Goal: Task Accomplishment & Management: Manage account settings

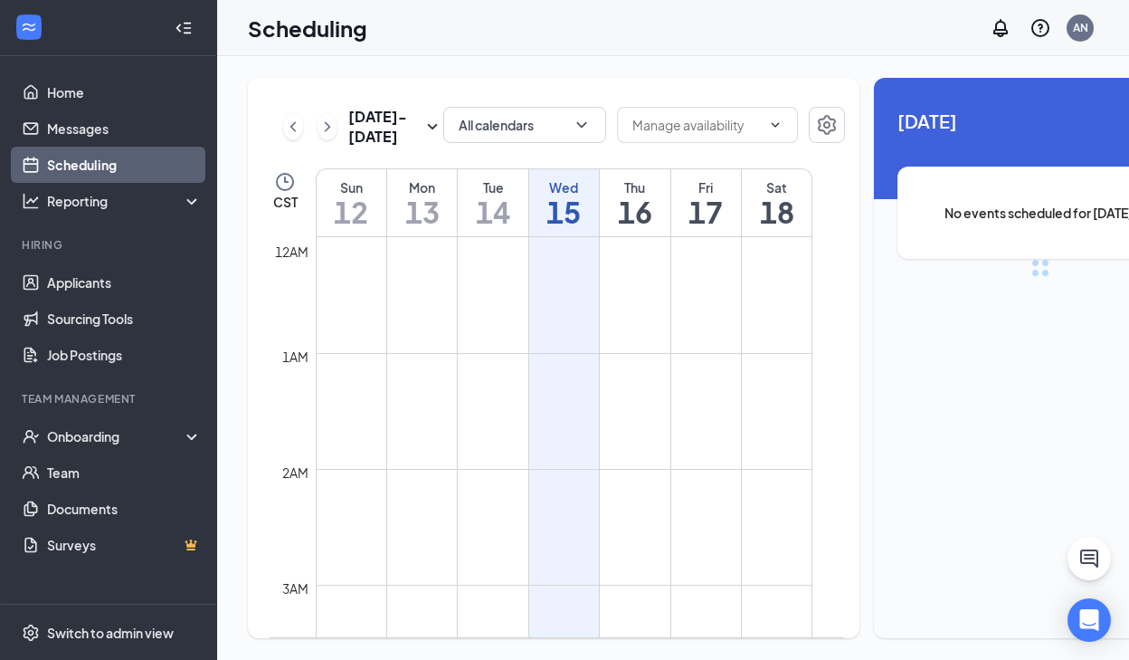
scroll to position [889, 0]
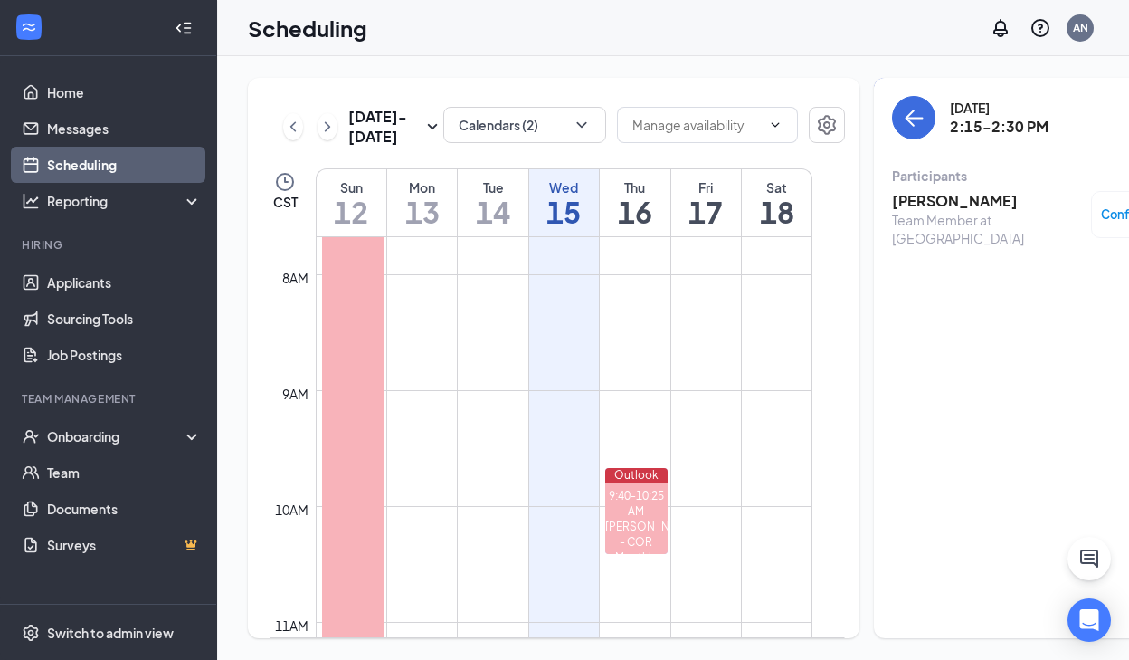
click at [928, 187] on div "[PERSON_NAME] Team Member at [GEOGRAPHIC_DATA] Confirmed" at bounding box center [1040, 219] width 297 height 69
click at [928, 203] on h3 "[PERSON_NAME]" at bounding box center [987, 201] width 190 height 20
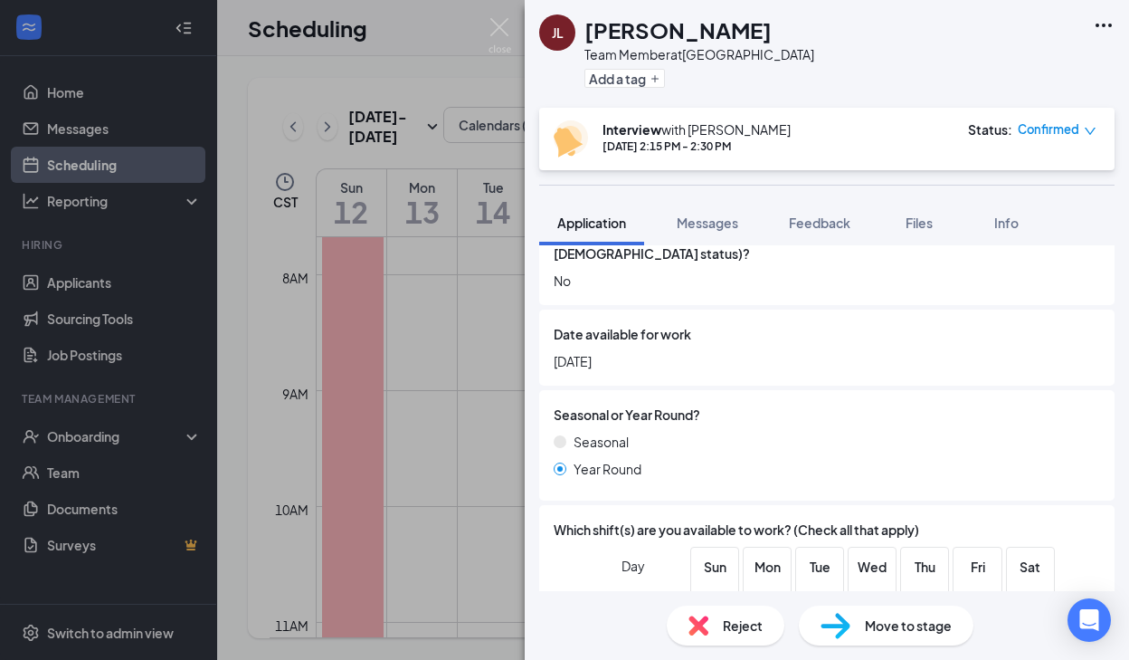
scroll to position [1215, 0]
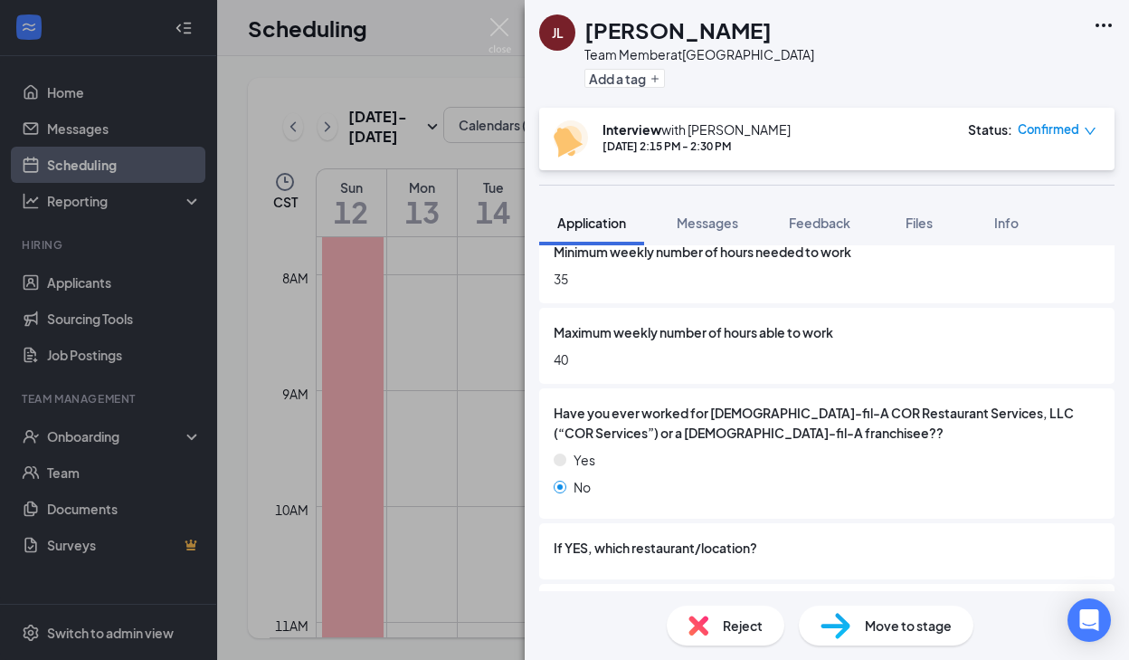
click at [747, 627] on span "Reject" at bounding box center [743, 625] width 40 height 20
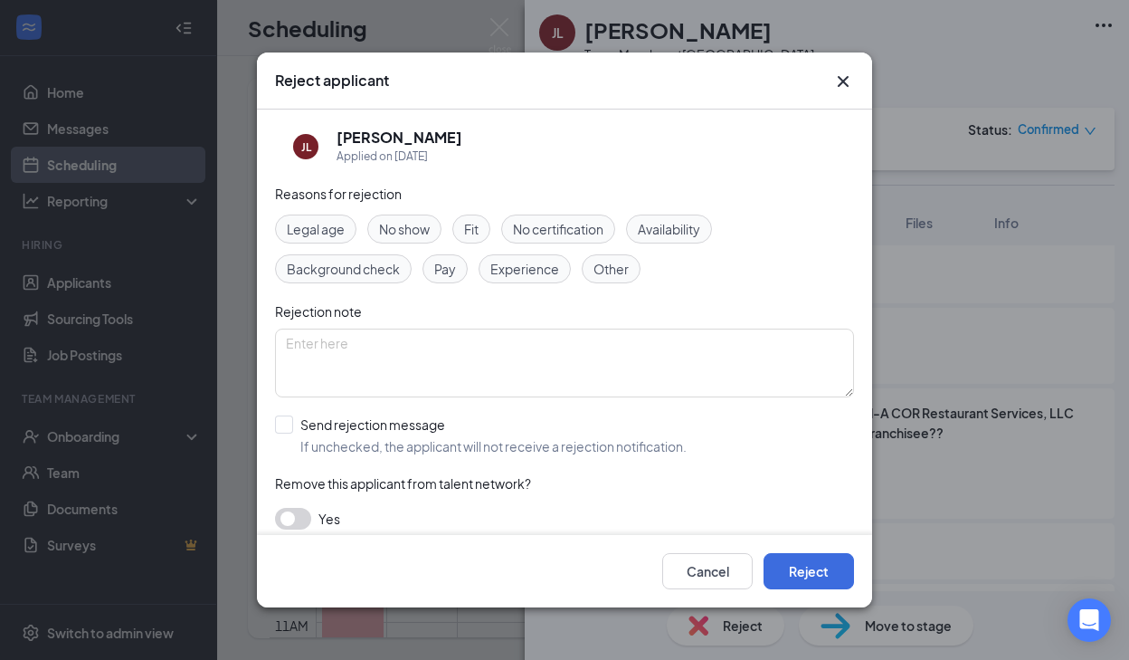
click at [418, 239] on div "No show" at bounding box center [404, 228] width 74 height 29
click at [812, 567] on button "Reject" at bounding box center [809, 571] width 90 height 36
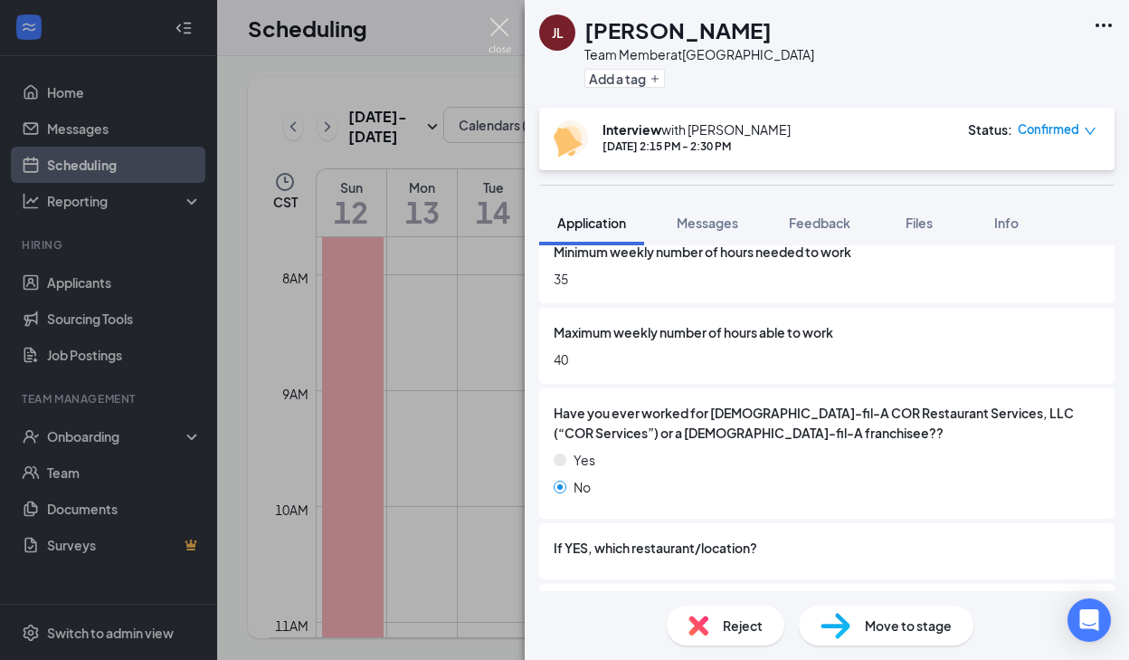
click at [503, 36] on img at bounding box center [500, 35] width 23 height 35
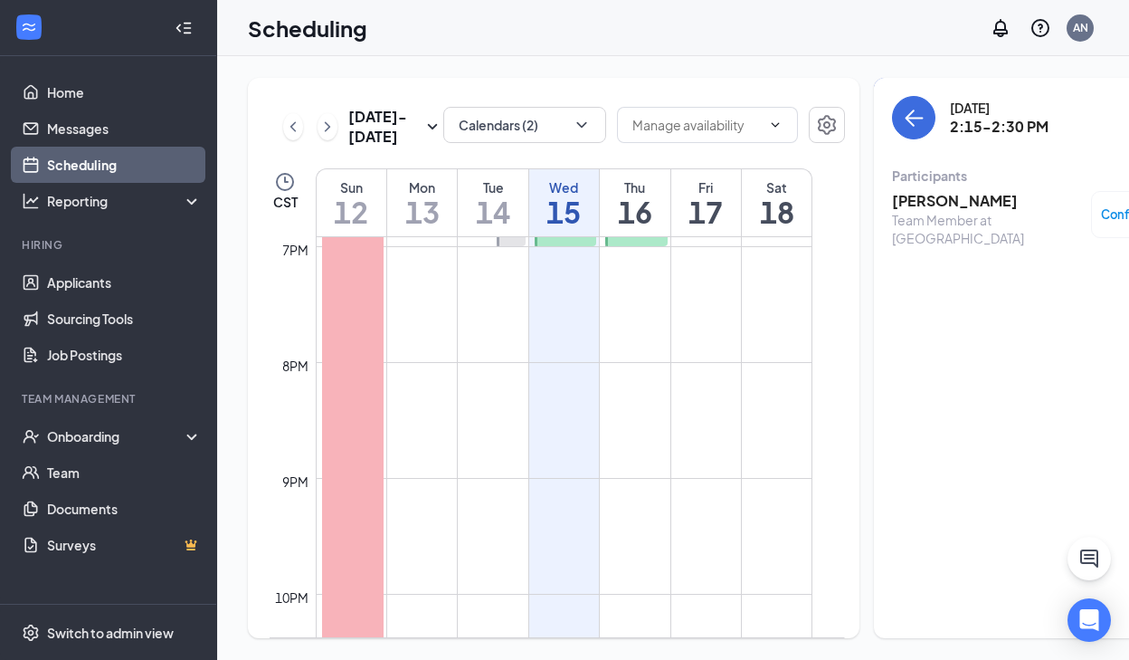
scroll to position [2388, 0]
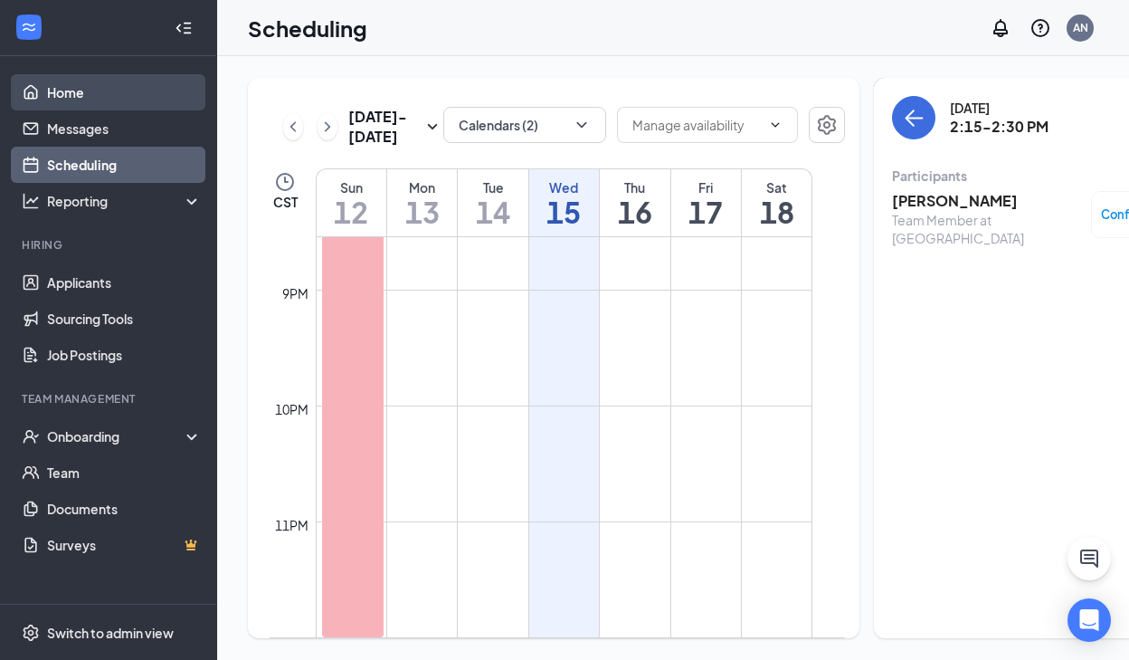
click at [79, 95] on link "Home" at bounding box center [124, 92] width 155 height 36
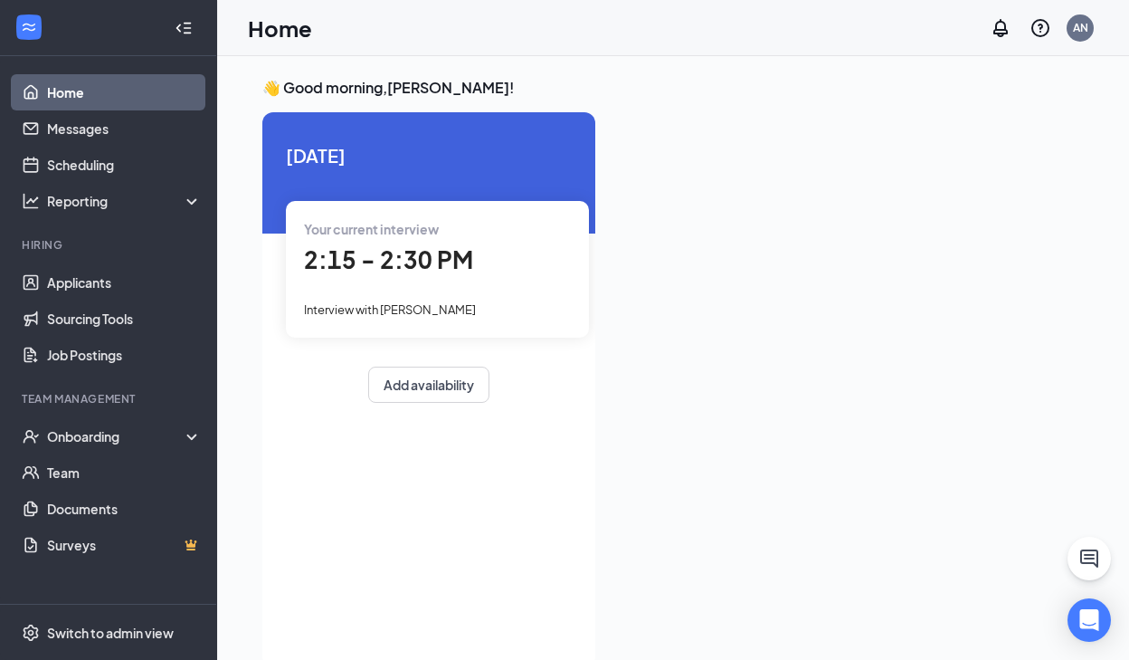
click at [425, 267] on span "2:15 - 2:30 PM" at bounding box center [388, 259] width 169 height 30
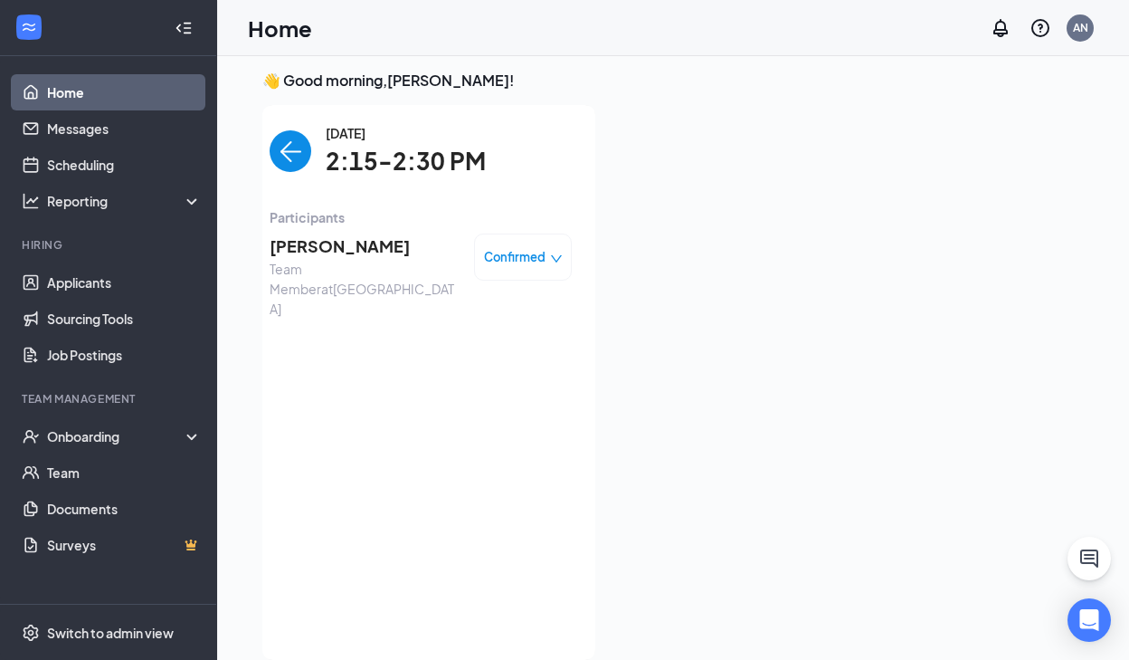
click at [396, 275] on span "Team Member at [GEOGRAPHIC_DATA]" at bounding box center [365, 289] width 190 height 60
click at [293, 168] on img "back-button" at bounding box center [291, 151] width 42 height 42
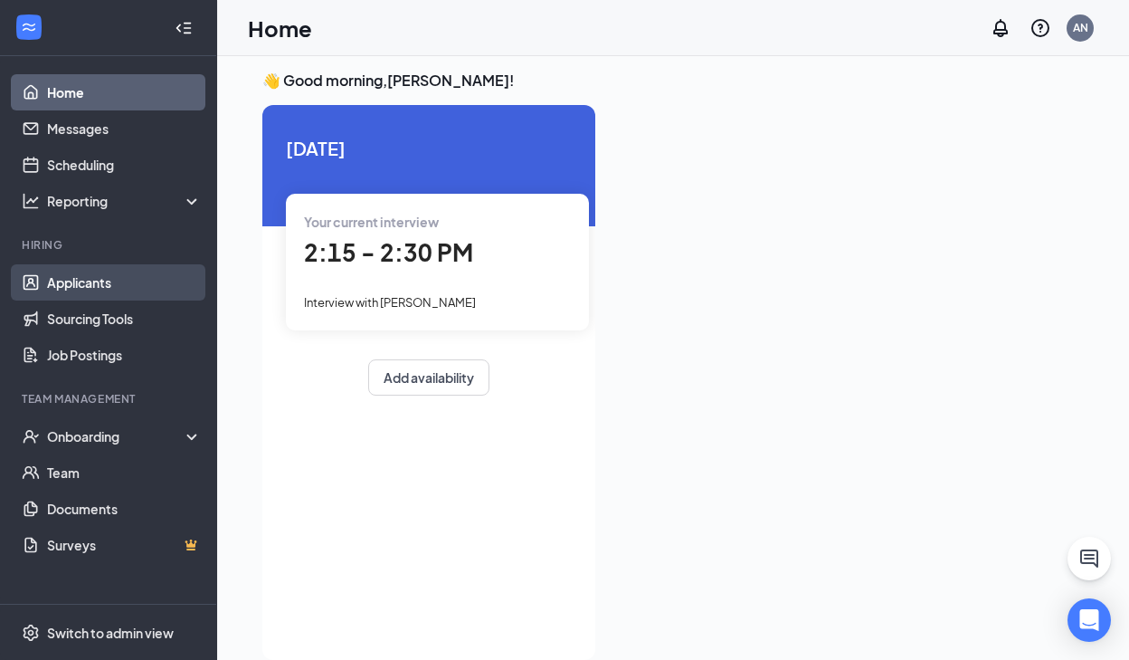
click at [112, 289] on link "Applicants" at bounding box center [124, 282] width 155 height 36
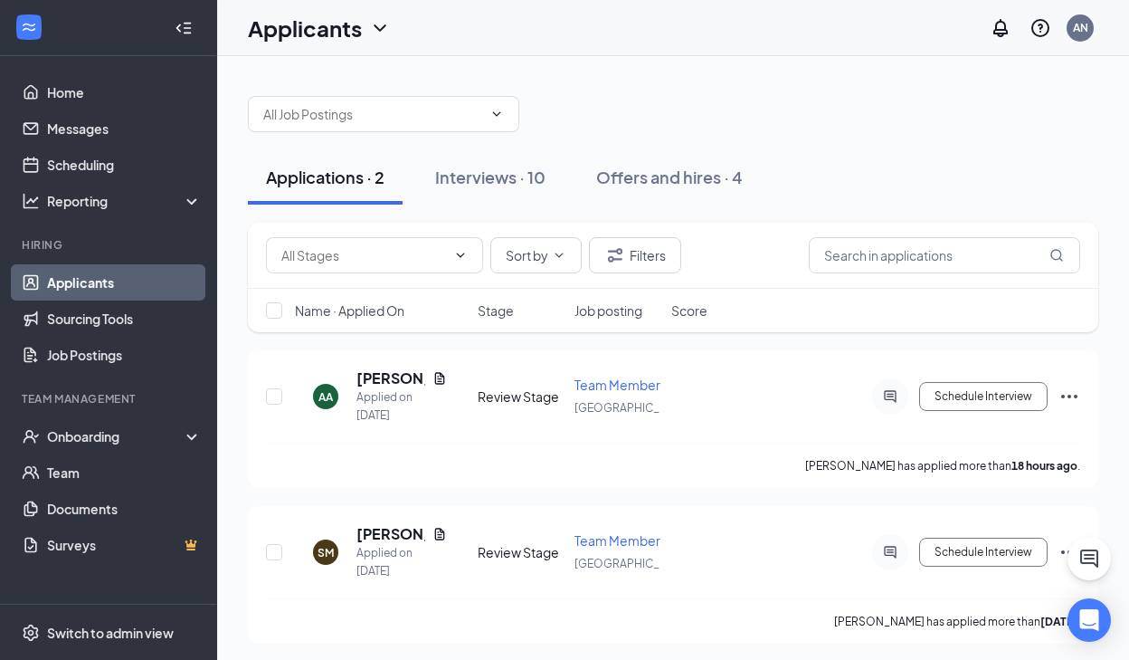
scroll to position [5, 0]
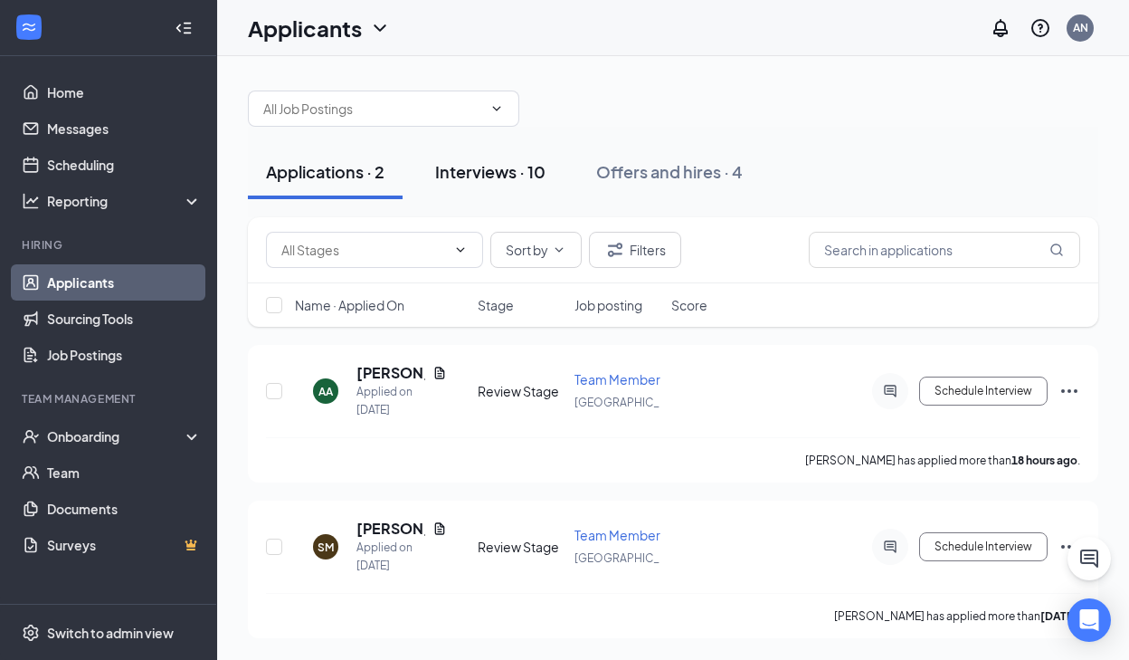
click at [498, 173] on div "Interviews · 10" at bounding box center [490, 171] width 110 height 23
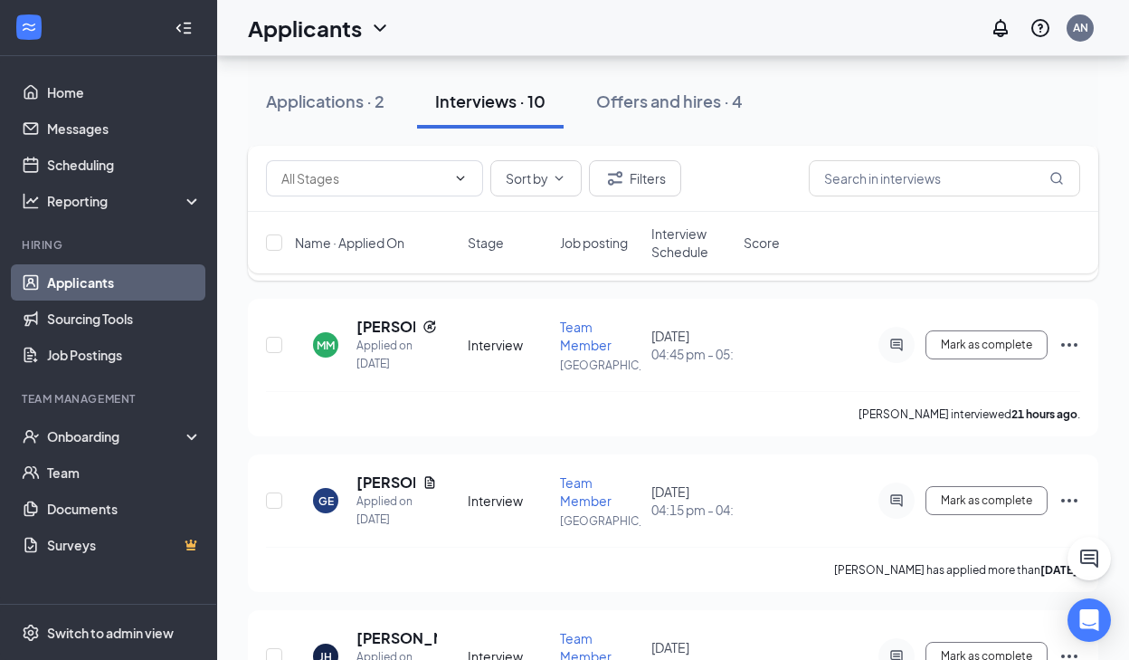
scroll to position [222, 0]
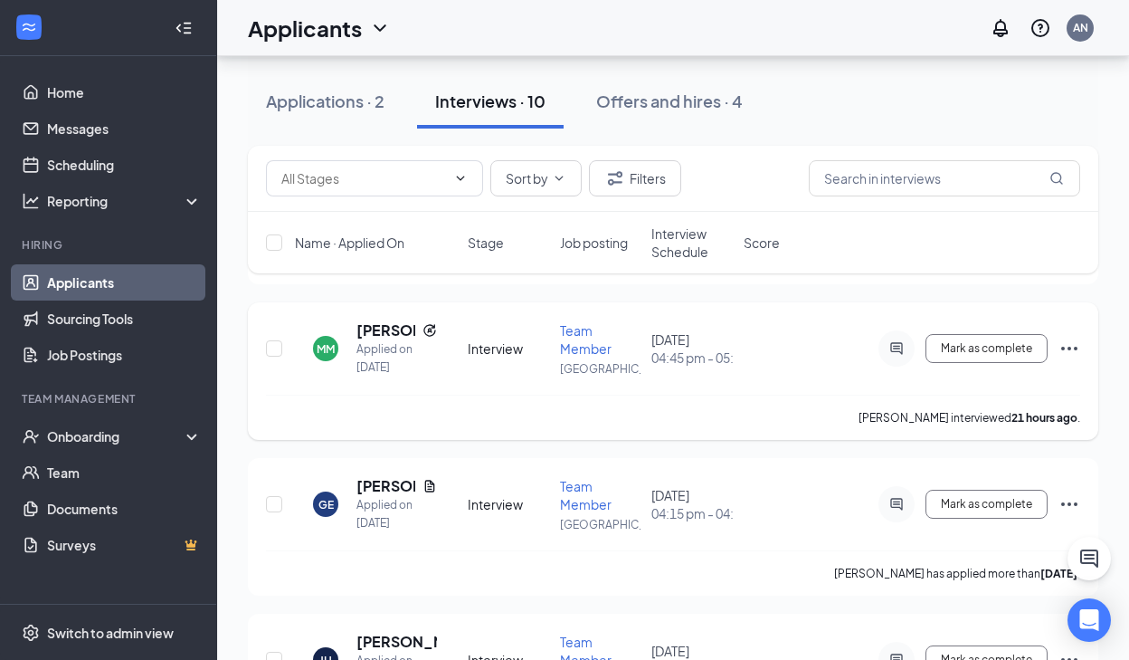
click at [1074, 348] on icon "Ellipses" at bounding box center [1069, 349] width 16 height 4
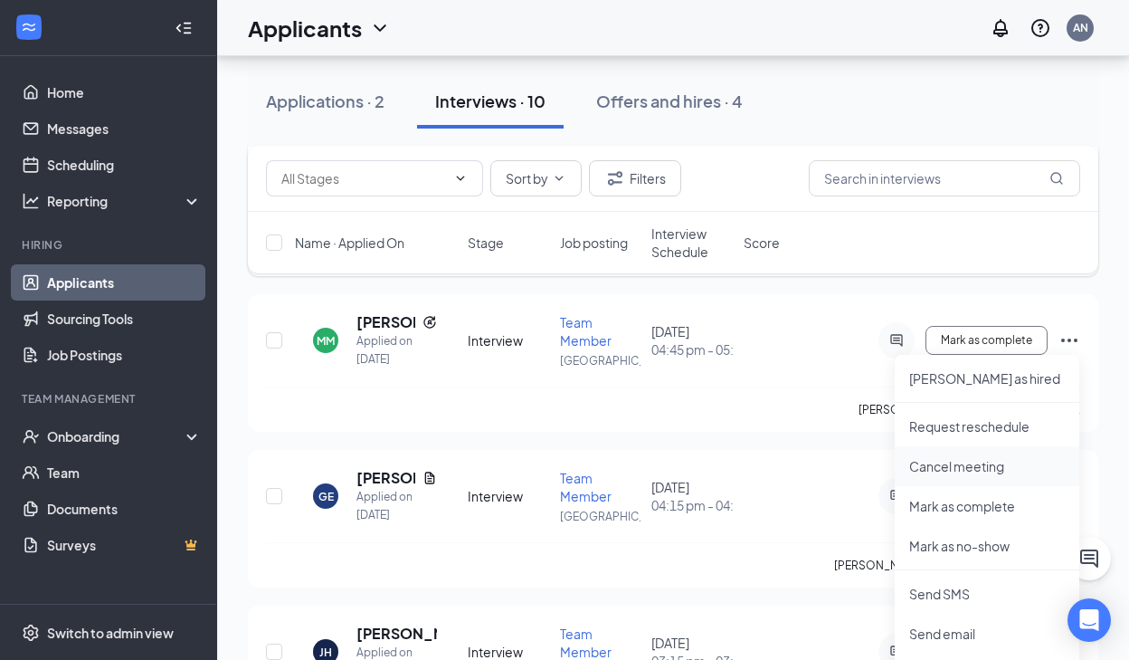
scroll to position [228, 0]
click at [644, 357] on div "MM [PERSON_NAME] Applied on [DATE] Interview Team Member [GEOGRAPHIC_DATA] [DAT…" at bounding box center [673, 351] width 814 height 74
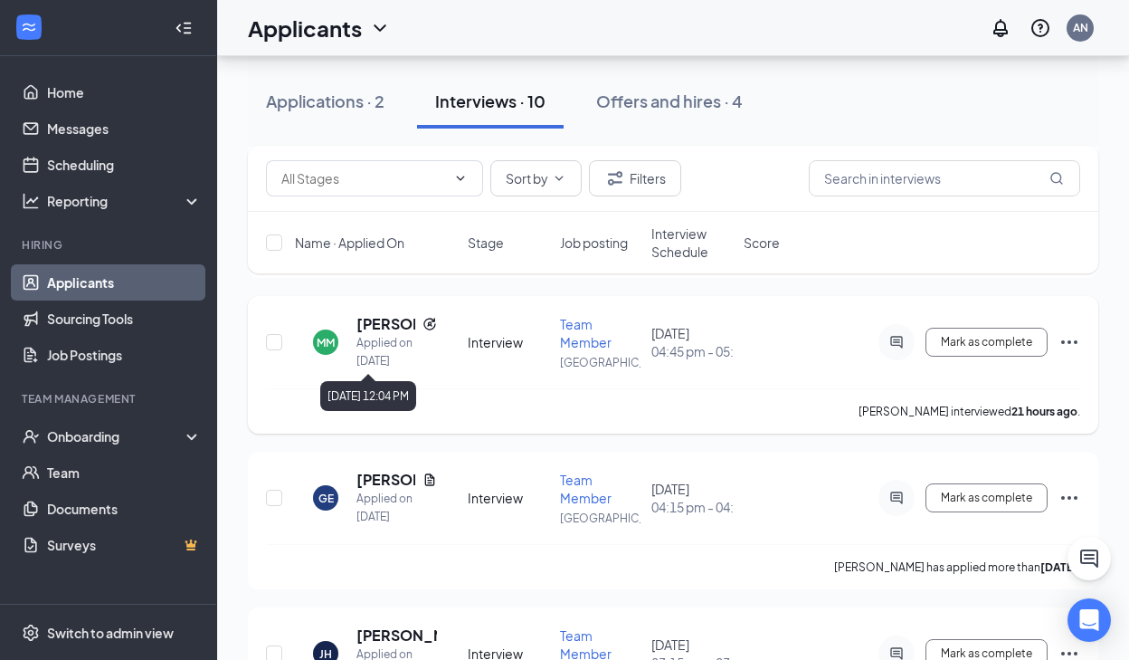
click at [406, 332] on h5 "[PERSON_NAME]" at bounding box center [386, 324] width 59 height 20
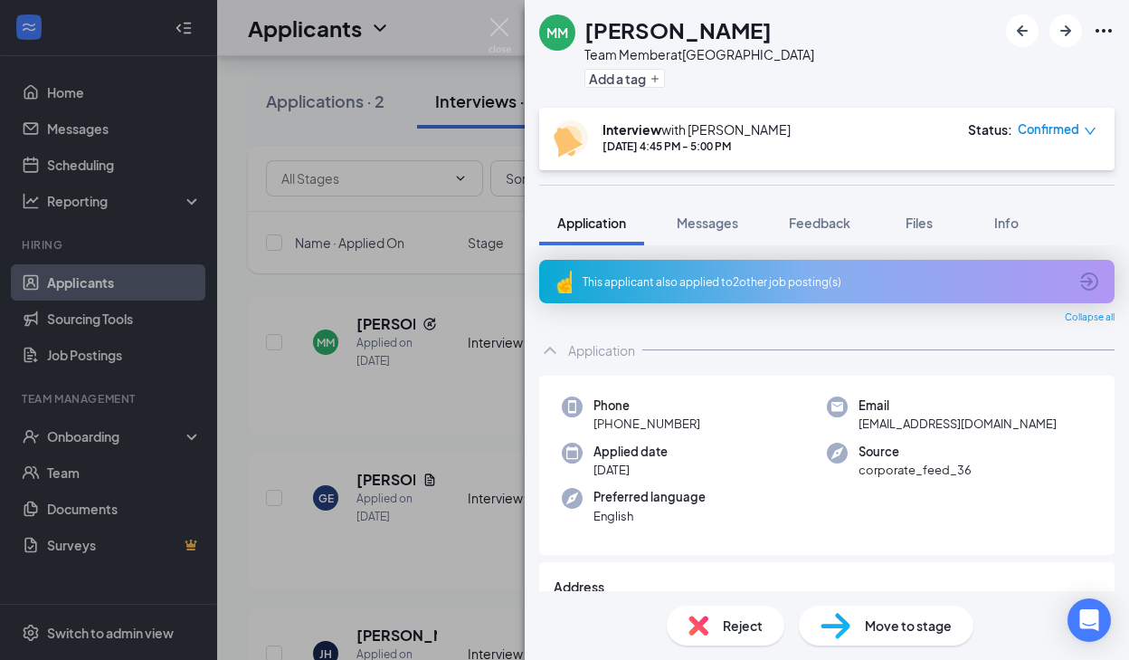
click at [749, 609] on div "Reject" at bounding box center [726, 625] width 118 height 40
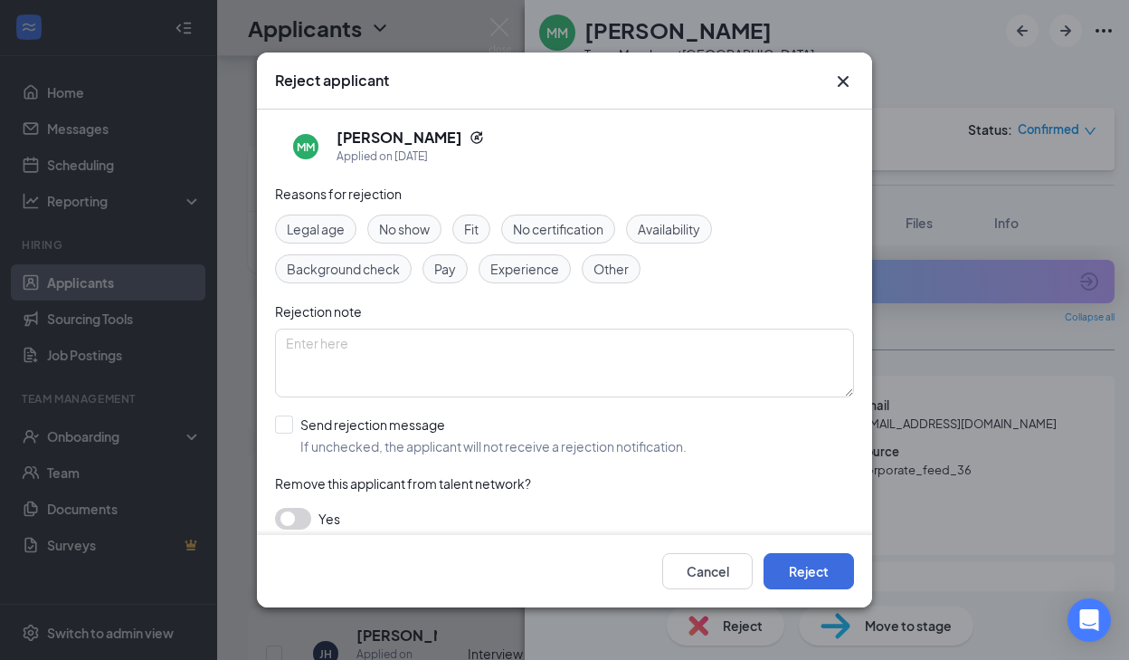
click at [470, 233] on span "Fit" at bounding box center [471, 229] width 14 height 20
click at [813, 578] on button "Reject" at bounding box center [809, 571] width 90 height 36
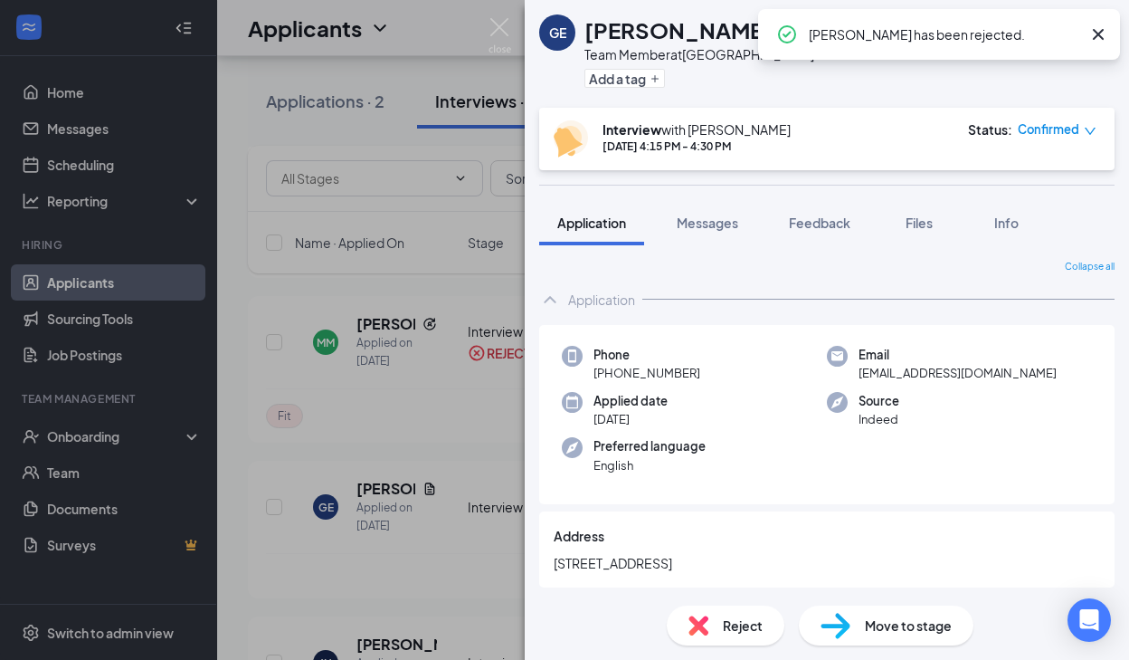
click at [1095, 33] on icon "Cross" at bounding box center [1099, 35] width 22 height 22
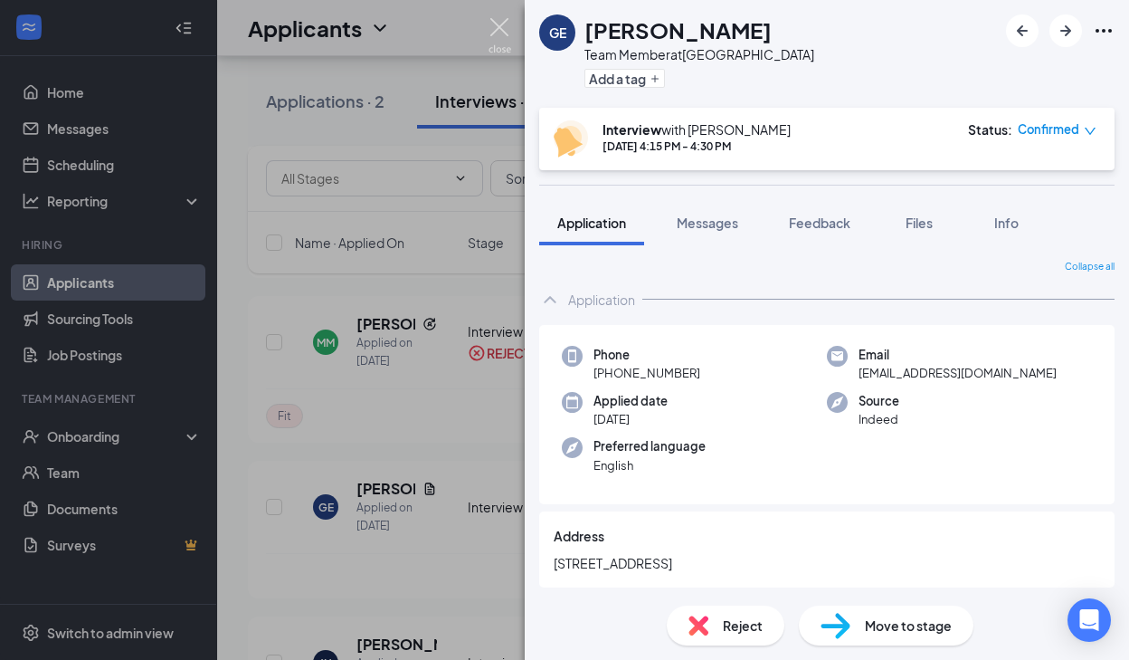
click at [498, 22] on img at bounding box center [500, 35] width 23 height 35
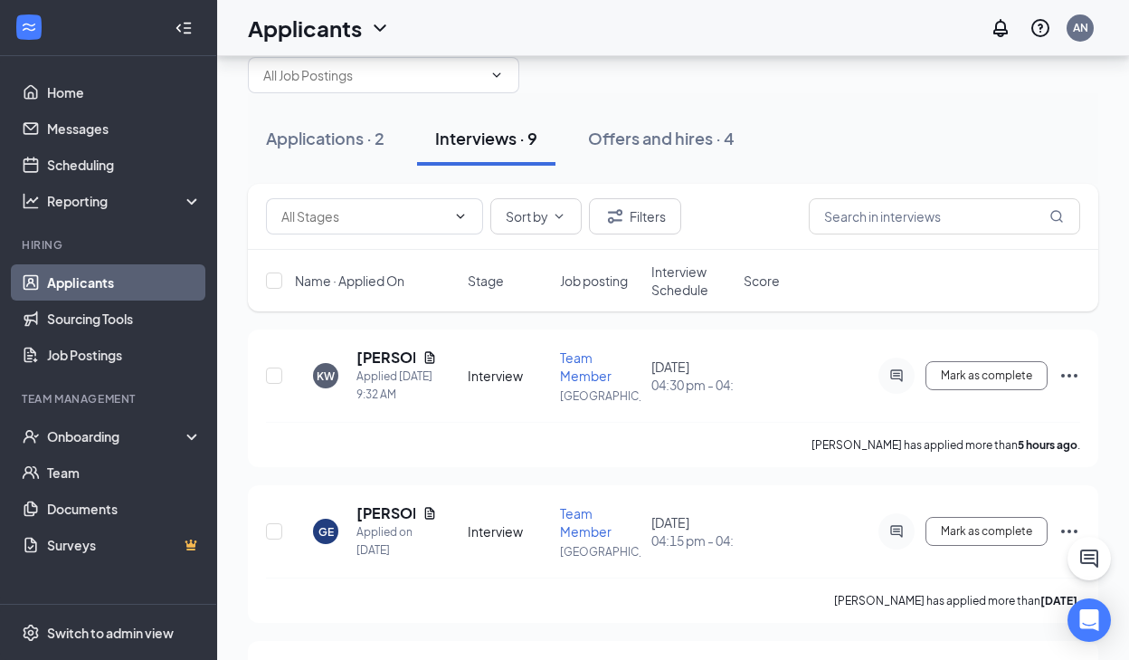
scroll to position [17, 0]
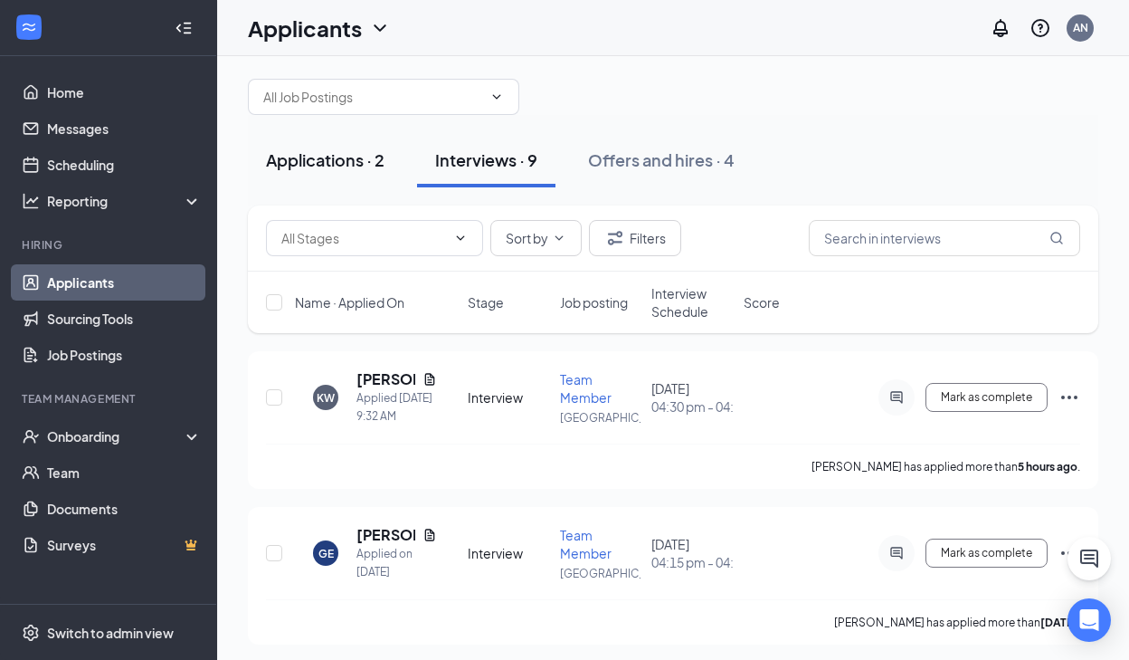
click at [349, 158] on div "Applications · 2" at bounding box center [325, 159] width 119 height 23
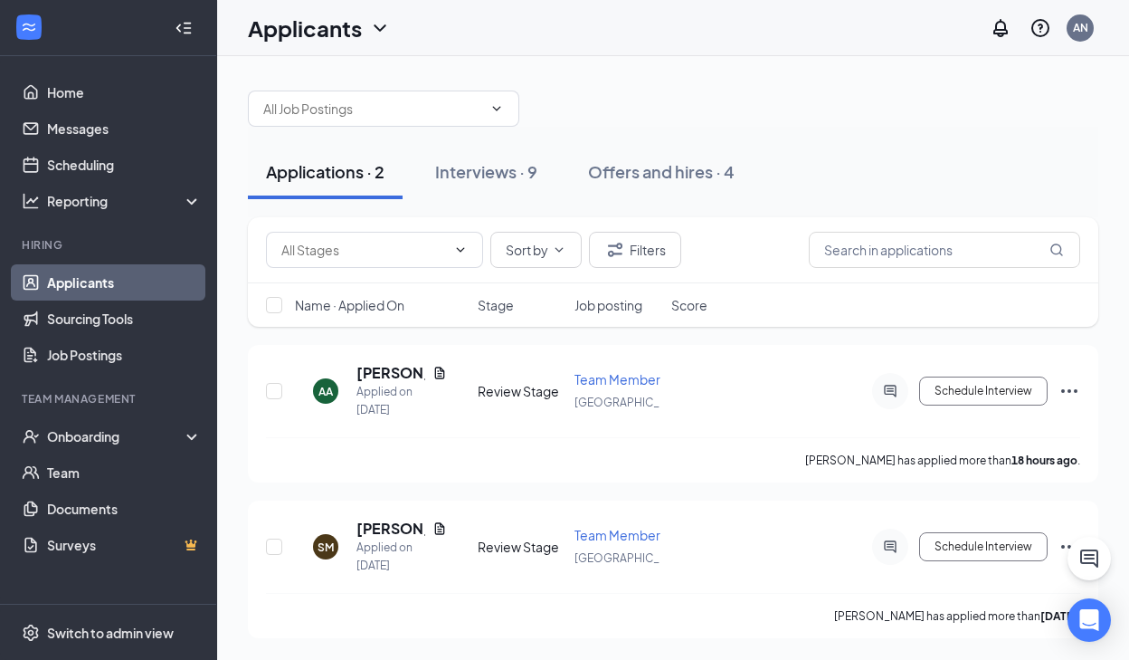
scroll to position [5, 0]
click at [86, 95] on link "Home" at bounding box center [124, 92] width 155 height 36
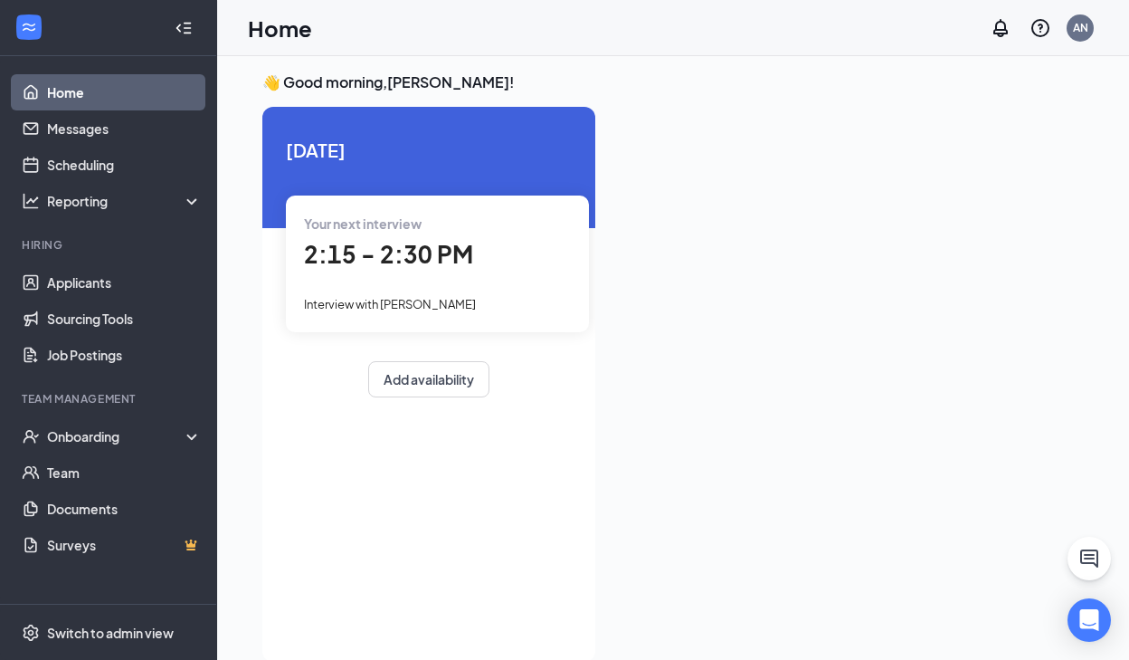
click at [366, 238] on div "2:15 - 2:30 PM" at bounding box center [437, 254] width 267 height 37
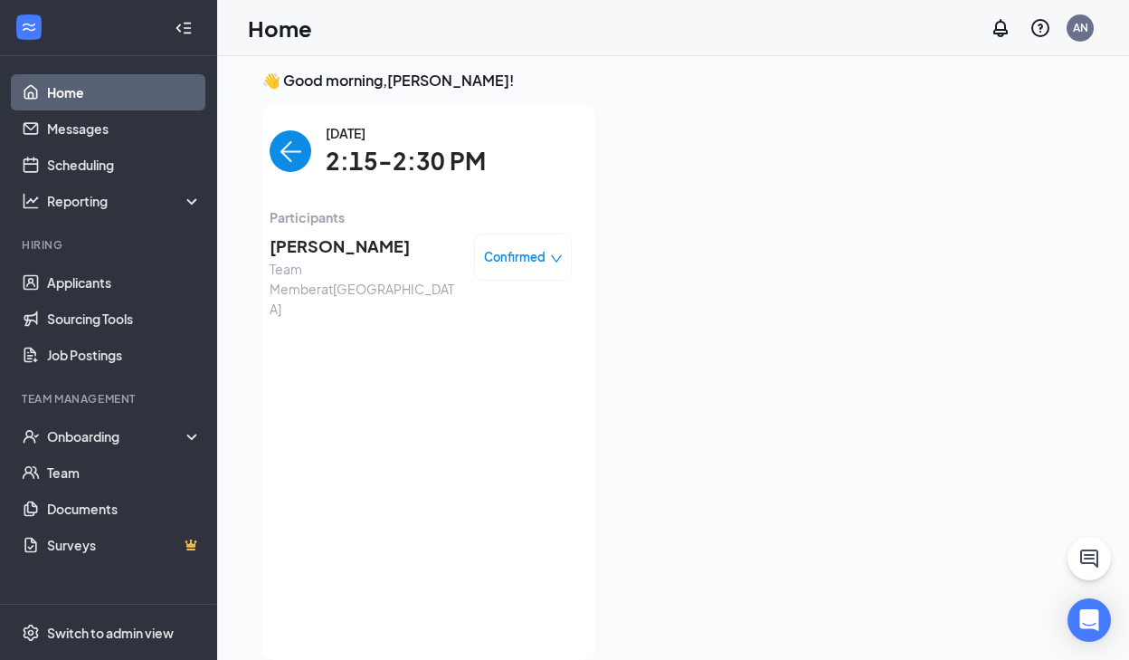
click at [357, 247] on span "[PERSON_NAME]" at bounding box center [365, 245] width 190 height 25
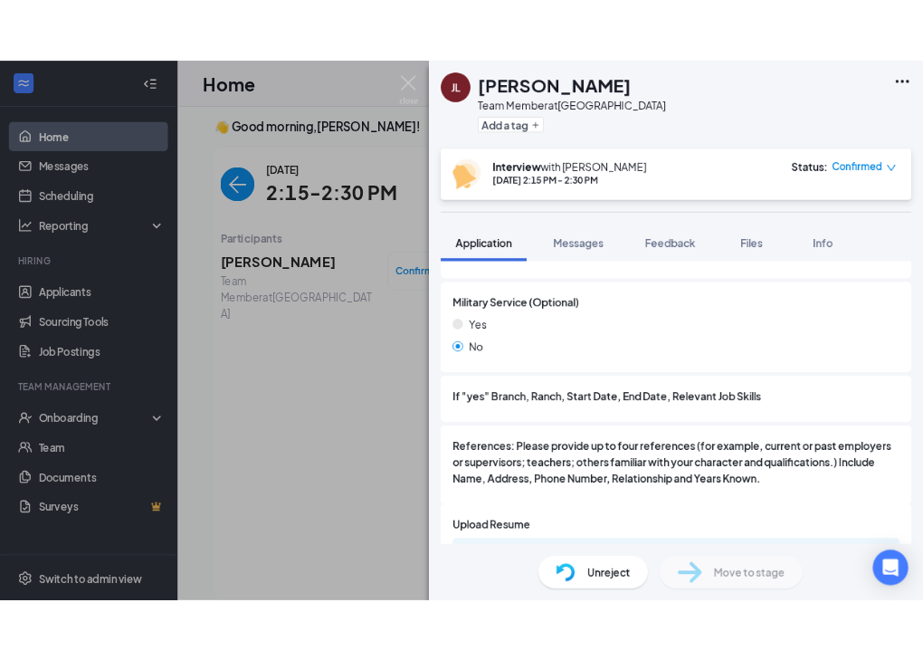
scroll to position [2713, 0]
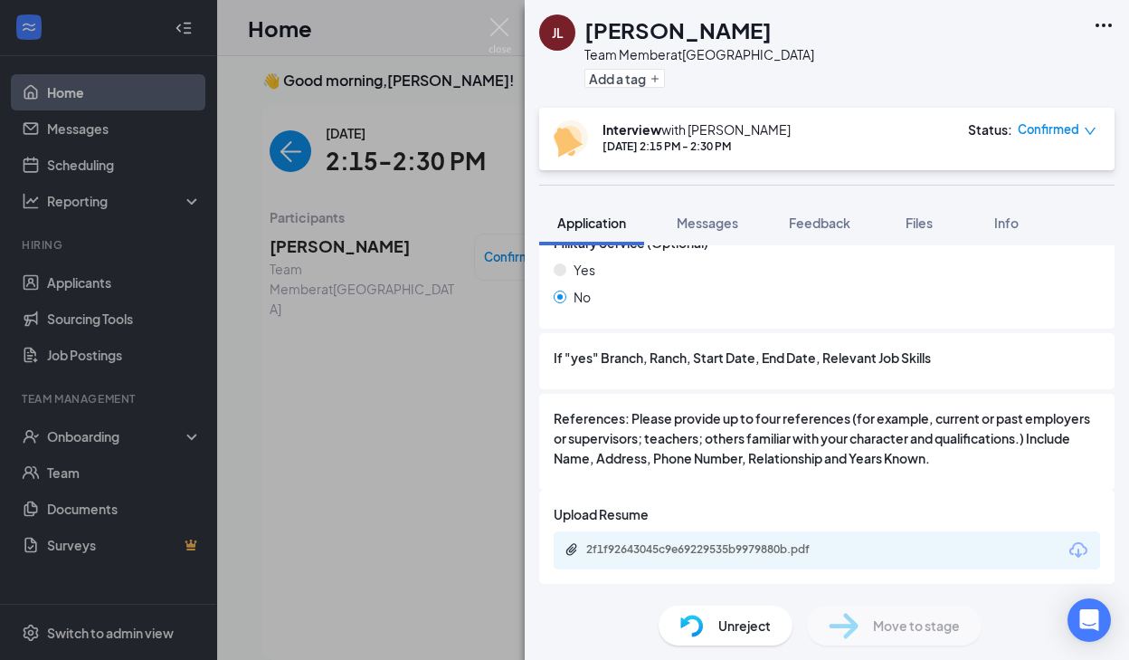
click at [1077, 552] on icon "Download" at bounding box center [1079, 550] width 22 height 22
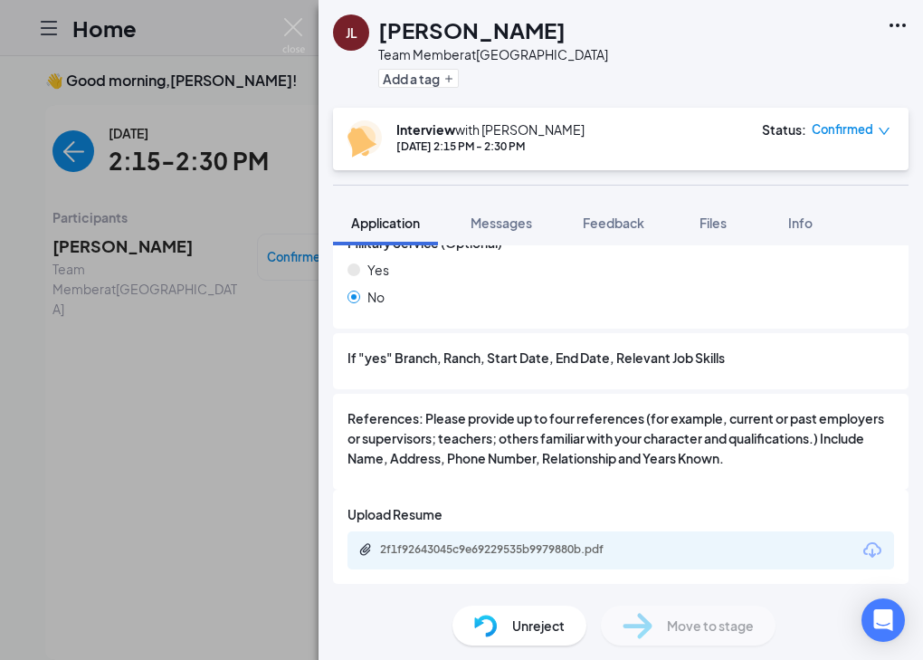
click at [296, 33] on img at bounding box center [293, 35] width 23 height 35
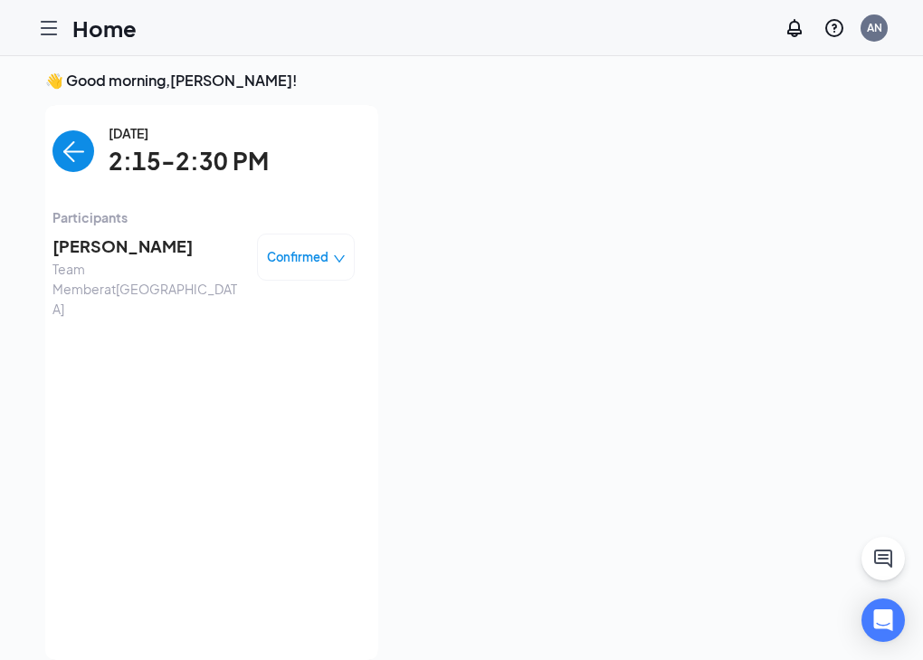
click at [332, 468] on div "[DATE] 2:15-2:30 PM Participants [PERSON_NAME] Team Member at [GEOGRAPHIC_DATA]…" at bounding box center [203, 382] width 302 height 518
